Goal: Task Accomplishment & Management: Manage account settings

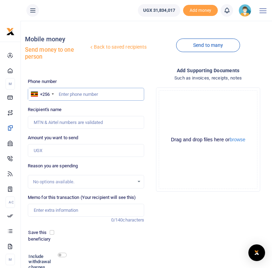
click at [68, 96] on input "text" at bounding box center [86, 94] width 117 height 13
type input "0787460695"
type input "[PERSON_NAME]"
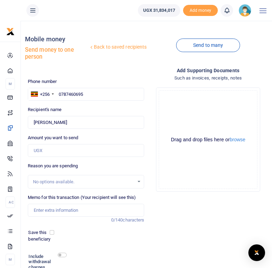
click at [94, 108] on div "Recipient's name Found Name is required." at bounding box center [86, 117] width 117 height 23
click at [49, 150] on input "Amount you want to send" at bounding box center [86, 150] width 117 height 13
type input "880,000"
click at [102, 168] on div "Reason you are spending No options available." at bounding box center [86, 176] width 117 height 26
click at [46, 209] on input "Memo for this transaction (Your recipient will see this)" at bounding box center [86, 210] width 117 height 13
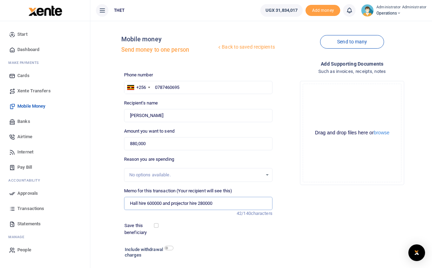
type input "Hall hire 600000 and projector hire 280000"
click at [206, 230] on div "Save this beneficiary" at bounding box center [194, 229] width 145 height 14
click at [170, 248] on input "checkbox" at bounding box center [168, 248] width 9 height 5
checkbox input "true"
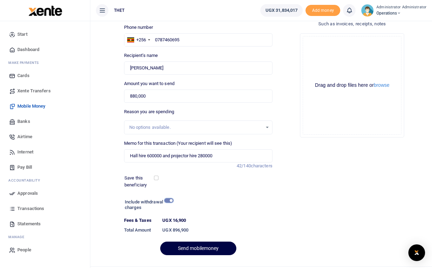
scroll to position [48, 0]
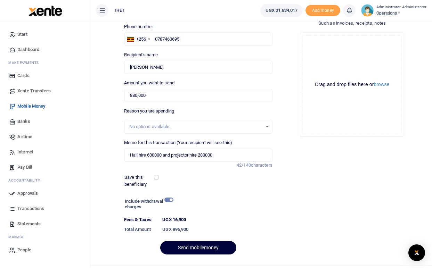
click at [187, 247] on button "Send mobilemoney" at bounding box center [198, 248] width 76 height 14
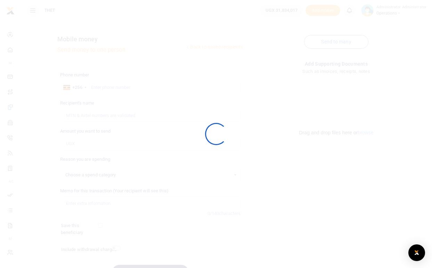
select select
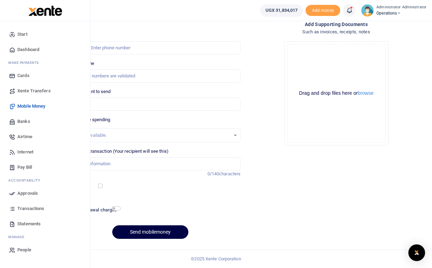
click at [27, 109] on span "Mobile Money" at bounding box center [31, 106] width 28 height 7
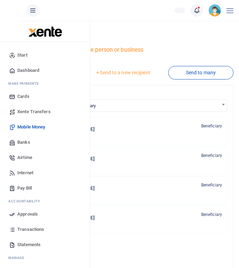
click at [28, 127] on span "Mobile Money" at bounding box center [31, 127] width 28 height 7
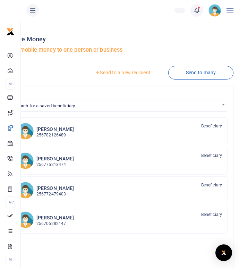
click at [121, 73] on link "Send to a new recipient" at bounding box center [122, 72] width 91 height 13
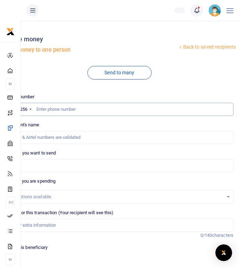
click at [57, 110] on input "text" at bounding box center [120, 109] width 228 height 13
type input "0772471338"
type input "[PERSON_NAME]"
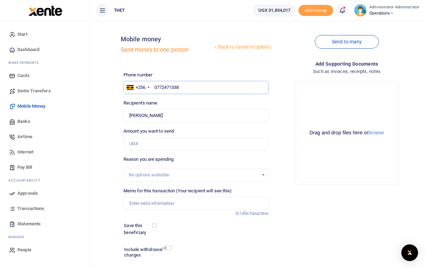
type input "0772471338"
click at [149, 145] on input "Amount you want to send" at bounding box center [195, 143] width 145 height 13
type input "880,000"
click at [239, 223] on div "Add supporting Documents Such as invoices, receipts, notes Drop your files here…" at bounding box center [346, 175] width 151 height 230
click at [141, 204] on input "Memo for this transaction (Your recipient will see this)" at bounding box center [195, 203] width 145 height 13
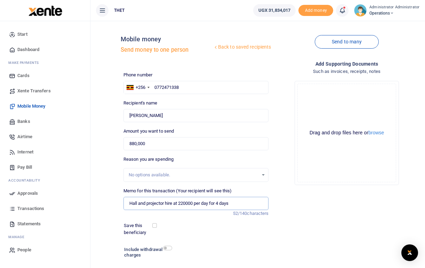
type input "Hall and projector hire at 220000 per day for 4 days"
click at [166, 246] on input "checkbox" at bounding box center [167, 248] width 9 height 5
checkbox input "true"
click at [239, 203] on input "Hall and projector hire at 220000 per day for 4 days" at bounding box center [195, 203] width 145 height 13
type input "Hall and projector hire at 220000 per day for 4 days in Maracha"
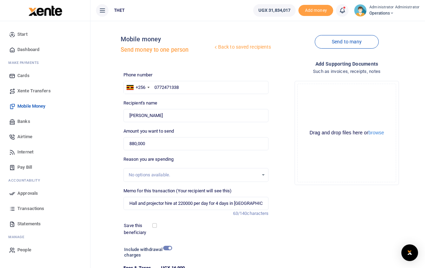
click at [239, 234] on div "Save this beneficiary" at bounding box center [191, 229] width 141 height 14
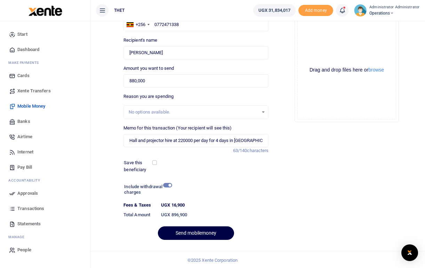
scroll to position [64, 0]
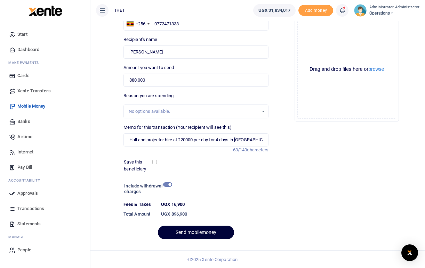
click at [210, 234] on button "Send mobilemoney" at bounding box center [196, 233] width 76 height 14
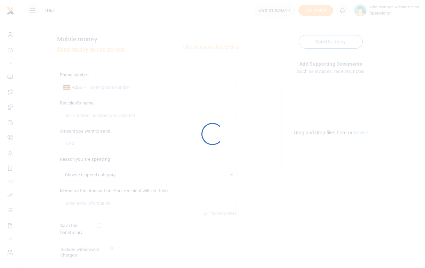
scroll to position [45, 0]
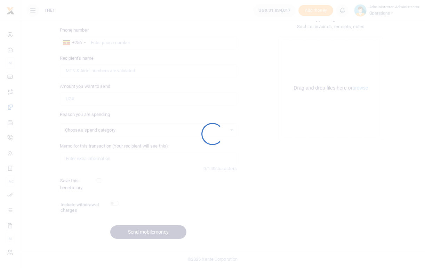
select select
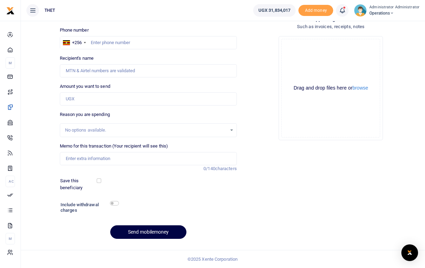
scroll to position [0, 0]
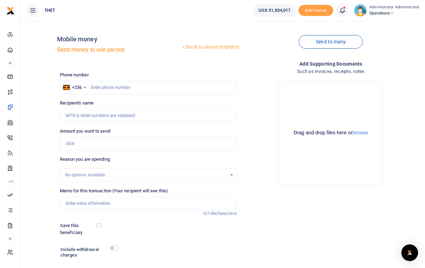
click at [344, 9] on icon at bounding box center [341, 11] width 7 height 8
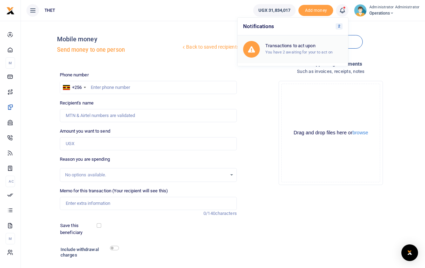
click at [289, 49] on div "Transactions to act upon You have 2 awaiting for your to act on" at bounding box center [303, 49] width 77 height 12
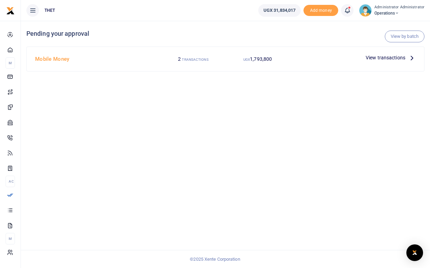
click at [387, 59] on span "View transactions" at bounding box center [386, 58] width 40 height 8
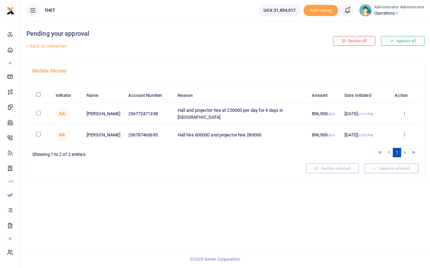
click at [405, 114] on icon at bounding box center [404, 113] width 5 height 5
click at [373, 124] on link "Approve" at bounding box center [378, 125] width 55 height 10
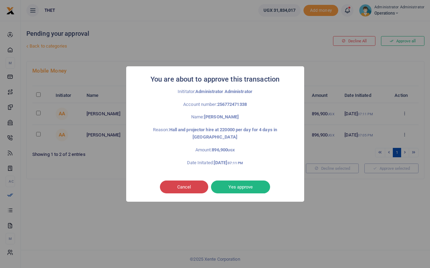
click at [192, 186] on button "Cancel" at bounding box center [184, 187] width 48 height 13
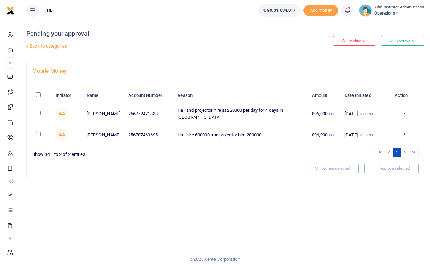
click at [38, 112] on input "checkbox" at bounding box center [38, 113] width 5 height 5
checkbox input "true"
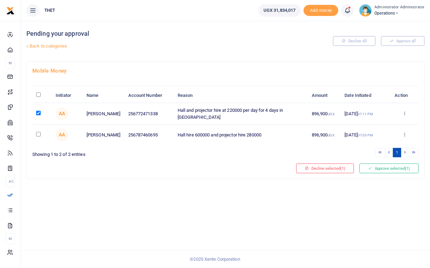
click at [38, 133] on input "checkbox" at bounding box center [38, 134] width 5 height 5
checkbox input "true"
click at [390, 168] on button "Approve selected (2)" at bounding box center [388, 169] width 59 height 10
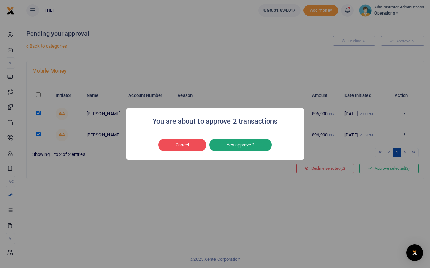
click at [233, 145] on button "Yes approve 2" at bounding box center [240, 145] width 63 height 13
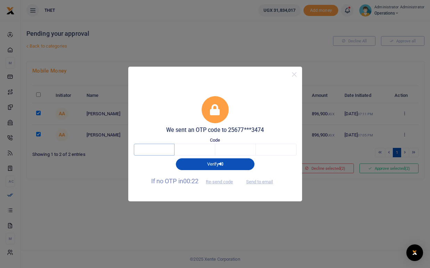
click at [160, 146] on input "text" at bounding box center [154, 150] width 41 height 12
type input "4"
type input "9"
type input "7"
type input "0"
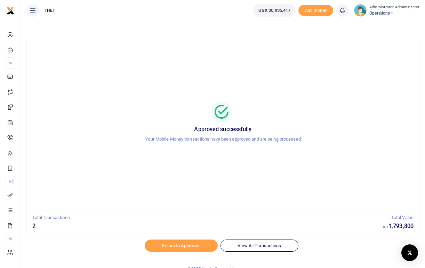
click at [358, 8] on img at bounding box center [360, 10] width 13 height 13
click at [383, 51] on link "Logout" at bounding box center [389, 51] width 55 height 10
